Goal: Information Seeking & Learning: Learn about a topic

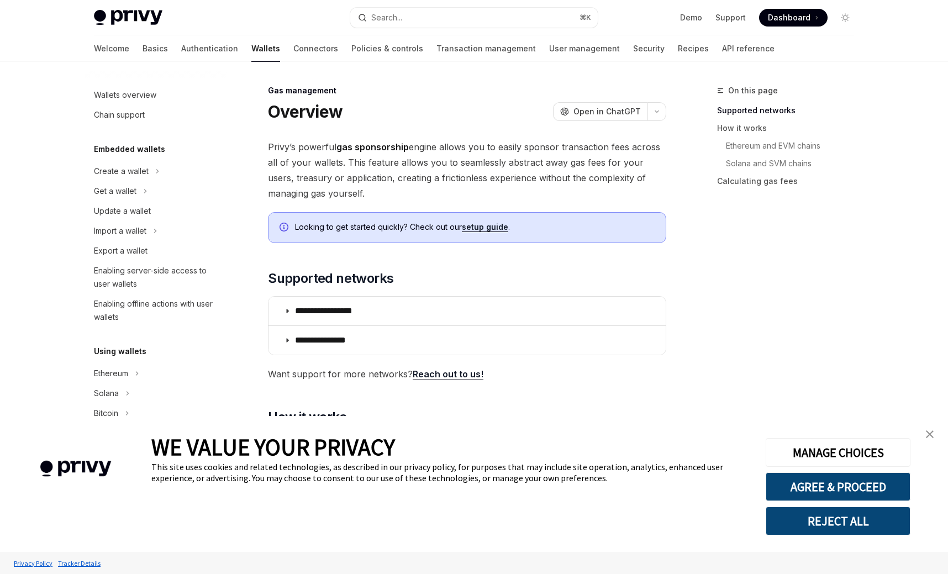
scroll to position [375, 0]
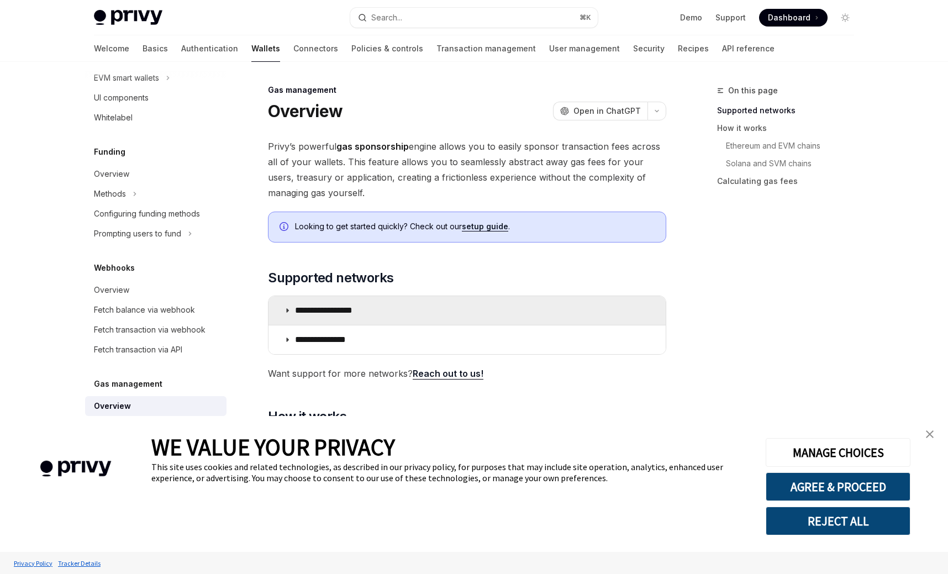
click at [345, 310] on p "**********" at bounding box center [336, 310] width 82 height 11
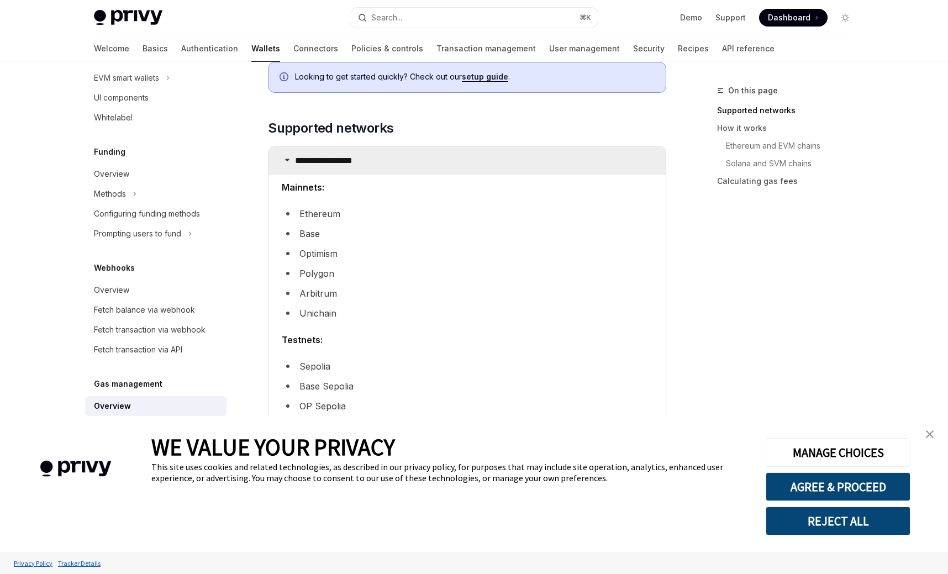
scroll to position [151, 0]
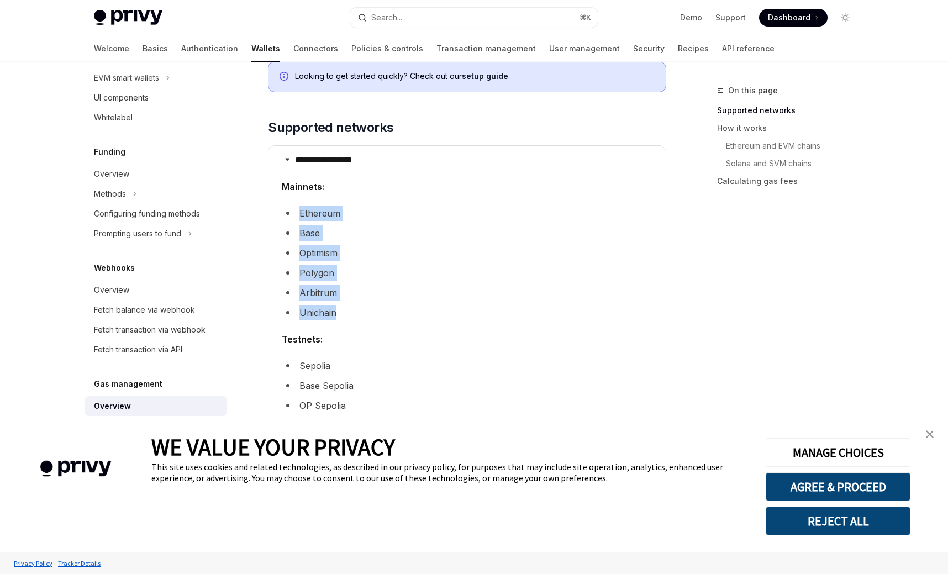
drag, startPoint x: 283, startPoint y: 209, endPoint x: 401, endPoint y: 321, distance: 163.0
click at [402, 322] on children "Mainnets: Ethereum Base Optimism Polygon Arbitrum Unichain Testnets: Sepolia Ba…" at bounding box center [467, 328] width 371 height 298
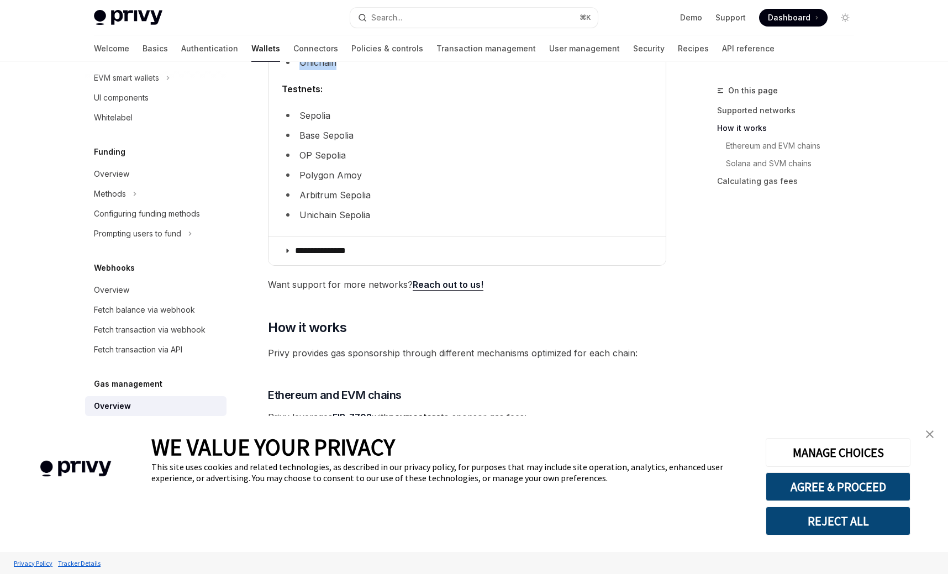
scroll to position [404, 0]
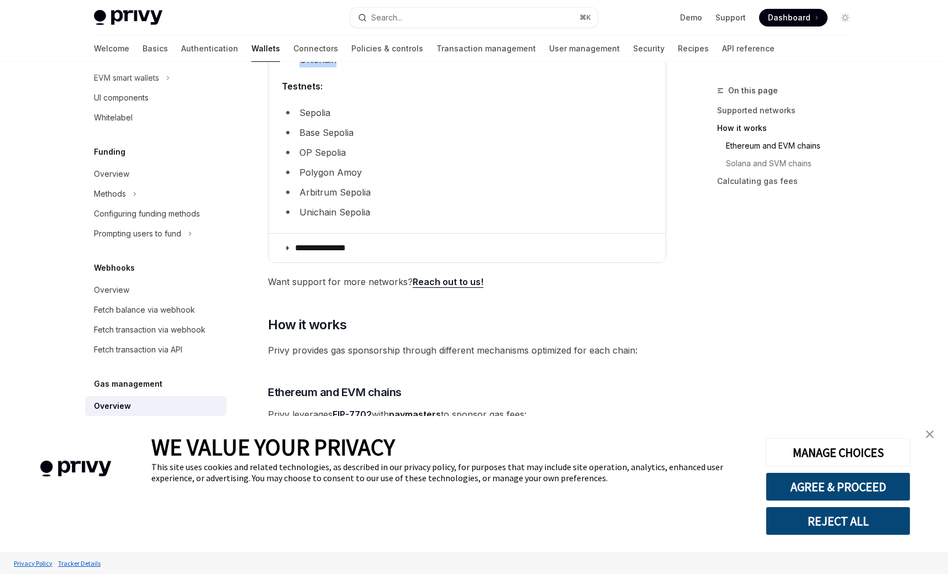
click at [928, 437] on img "close banner" at bounding box center [930, 434] width 8 height 8
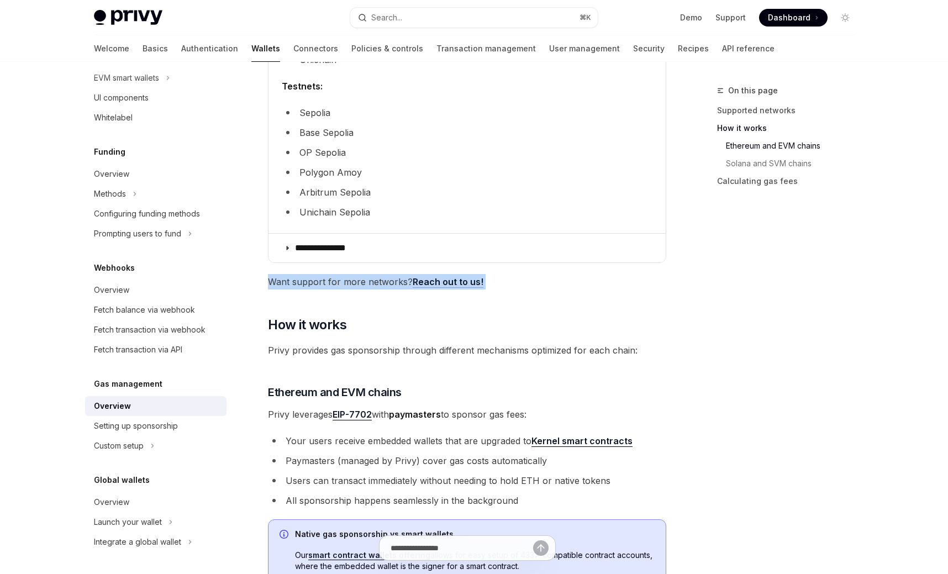
drag, startPoint x: 258, startPoint y: 284, endPoint x: 499, endPoint y: 293, distance: 241.1
click at [499, 293] on div "**********" at bounding box center [364, 451] width 610 height 1542
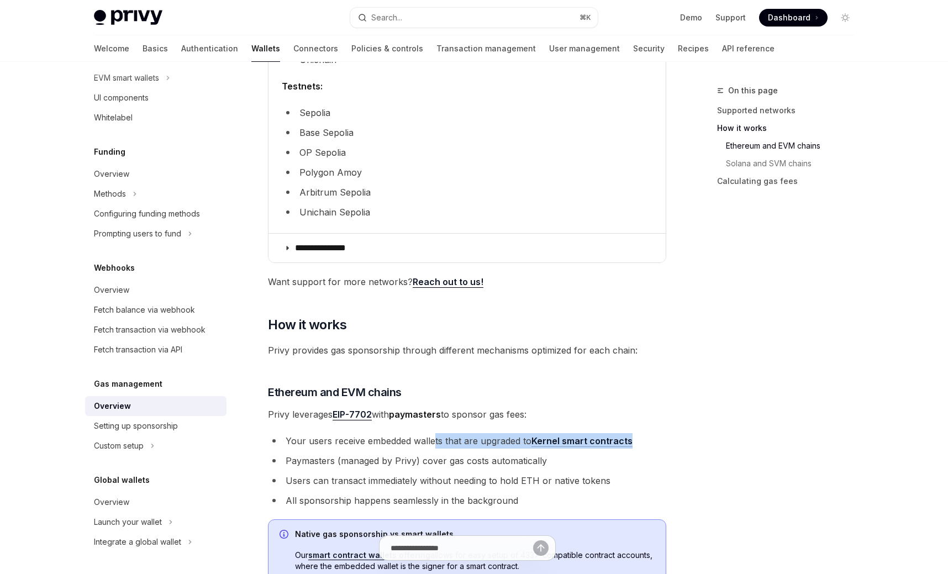
drag, startPoint x: 435, startPoint y: 435, endPoint x: 634, endPoint y: 434, distance: 199.5
click at [635, 435] on li "Your users receive embedded wallets that are upgraded to Kernel smart contracts" at bounding box center [467, 440] width 398 height 15
click at [417, 484] on li "Users can transact immediately without needing to hold ETH or native tokens" at bounding box center [467, 480] width 398 height 15
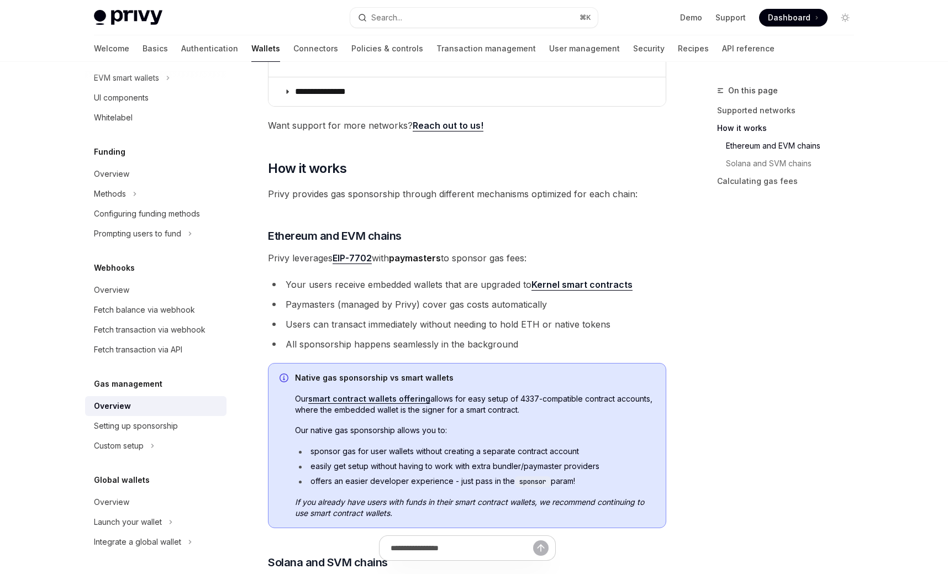
scroll to position [560, 0]
click at [649, 452] on li "sponsor gas for user wallets without creating a separate contract account" at bounding box center [475, 451] width 360 height 11
drag, startPoint x: 629, startPoint y: 473, endPoint x: 467, endPoint y: 453, distance: 163.2
click at [475, 456] on ul "sponsor gas for user wallets without creating a separate contract account easil…" at bounding box center [475, 466] width 360 height 41
click at [467, 453] on li "sponsor gas for user wallets without creating a separate contract account" at bounding box center [475, 451] width 360 height 11
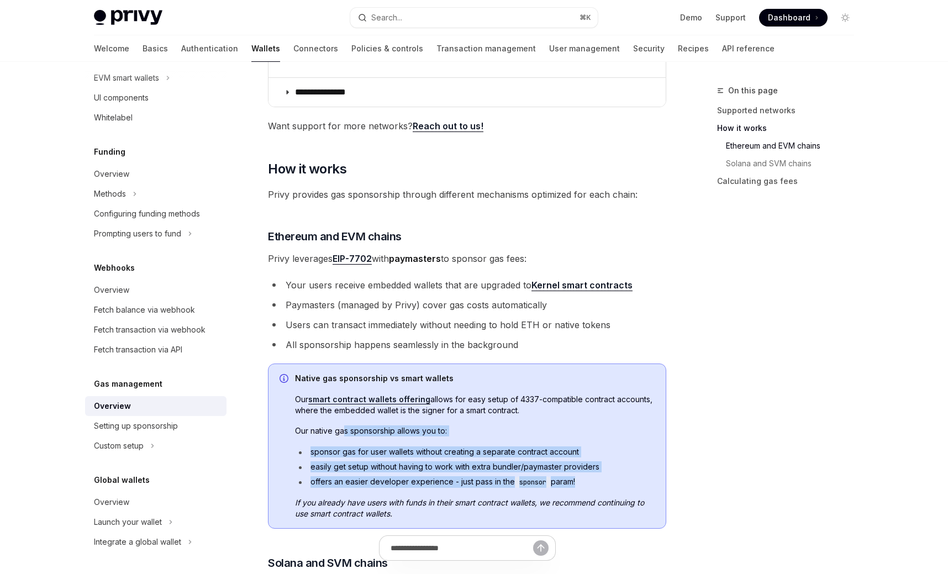
drag, startPoint x: 344, startPoint y: 433, endPoint x: 514, endPoint y: 489, distance: 179.1
click at [513, 489] on div "Native gas sponsorship vs smart wallets Our smart contract wallets offering all…" at bounding box center [475, 446] width 360 height 146
click at [514, 489] on div "Native gas sponsorship vs smart wallets Our smart contract wallets offering all…" at bounding box center [475, 446] width 360 height 146
drag, startPoint x: 598, startPoint y: 489, endPoint x: 426, endPoint y: 453, distance: 176.1
click at [426, 453] on div "Native gas sponsorship vs smart wallets Our smart contract wallets offering all…" at bounding box center [475, 446] width 360 height 146
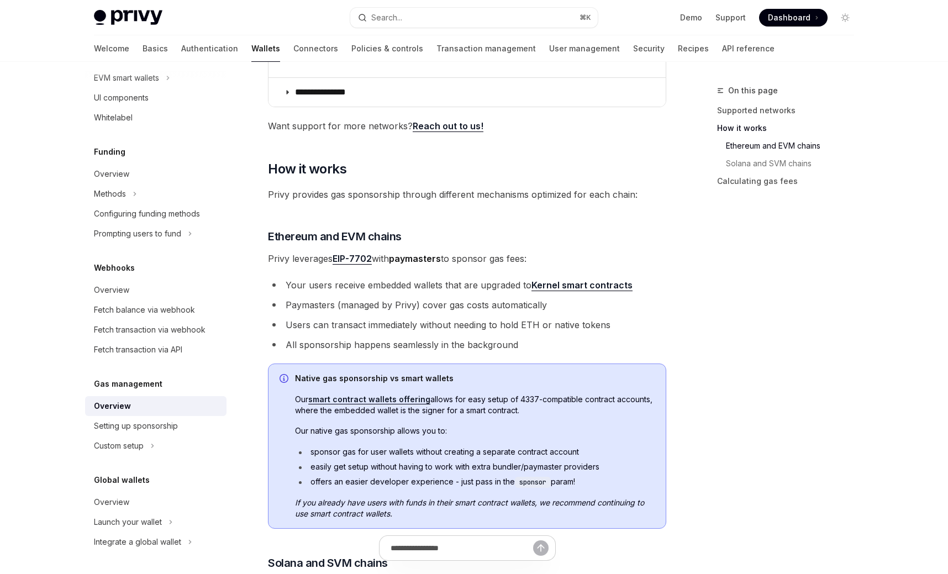
click at [418, 452] on li "sponsor gas for user wallets without creating a separate contract account" at bounding box center [475, 451] width 360 height 11
click at [853, 253] on div "On this page Supported networks How it works Ethereum and EVM chains Solana and…" at bounding box center [779, 329] width 168 height 490
click at [822, 294] on div "On this page Supported networks How it works Ethereum and EVM chains Solana and…" at bounding box center [779, 329] width 168 height 490
